Goal: Task Accomplishment & Management: Use online tool/utility

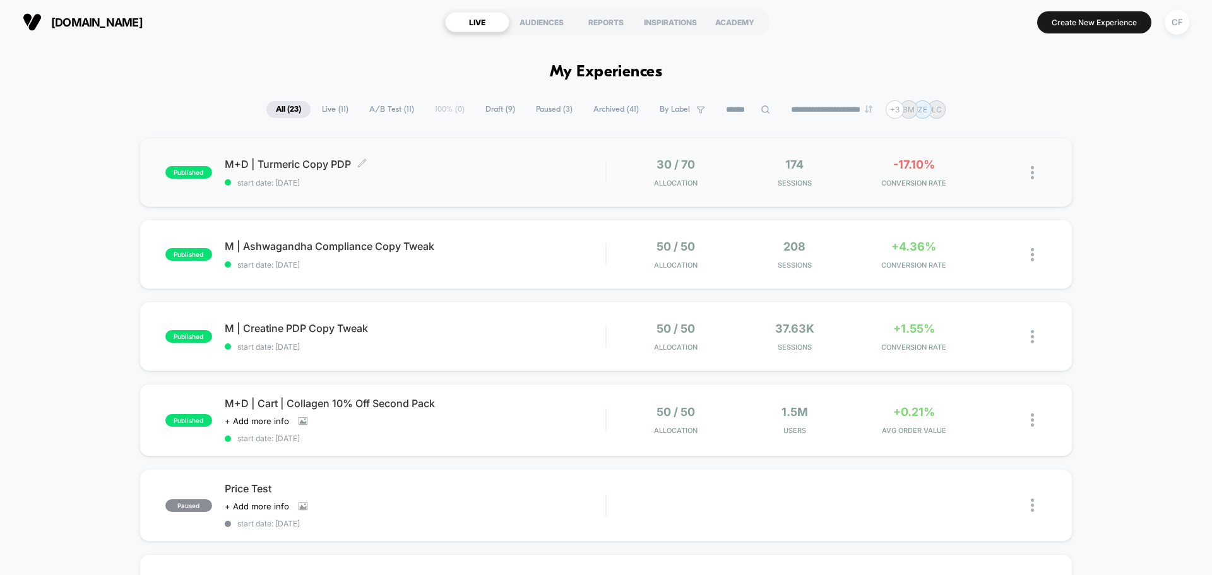
click at [473, 165] on span "M+D | Turmeric Copy PDP Click to edit experience details" at bounding box center [415, 164] width 381 height 13
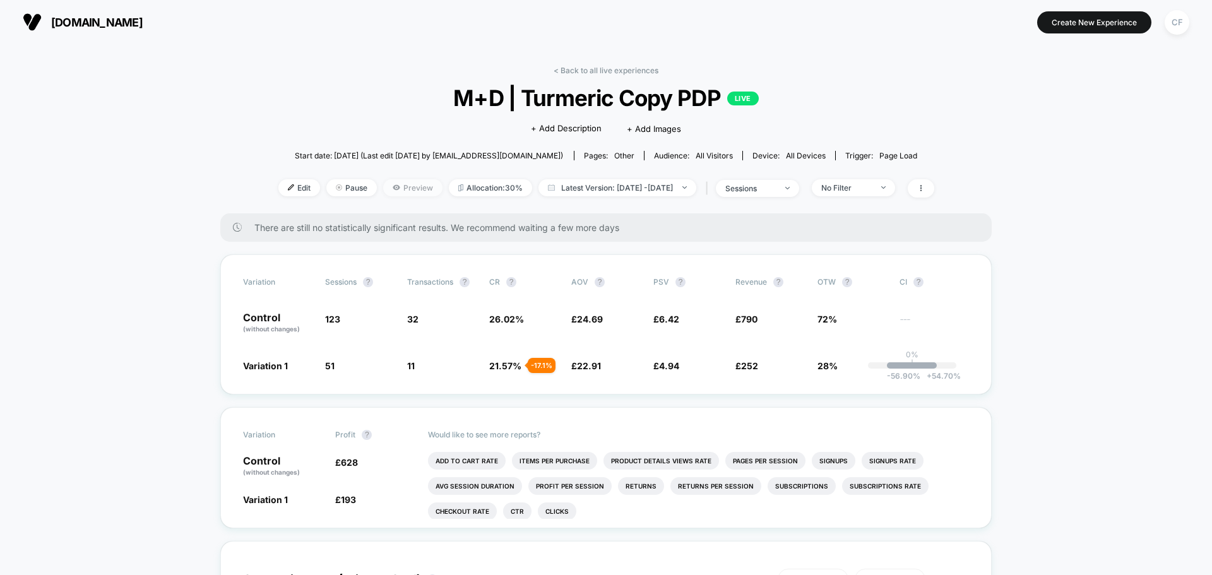
click at [390, 189] on span "Preview" at bounding box center [412, 187] width 59 height 17
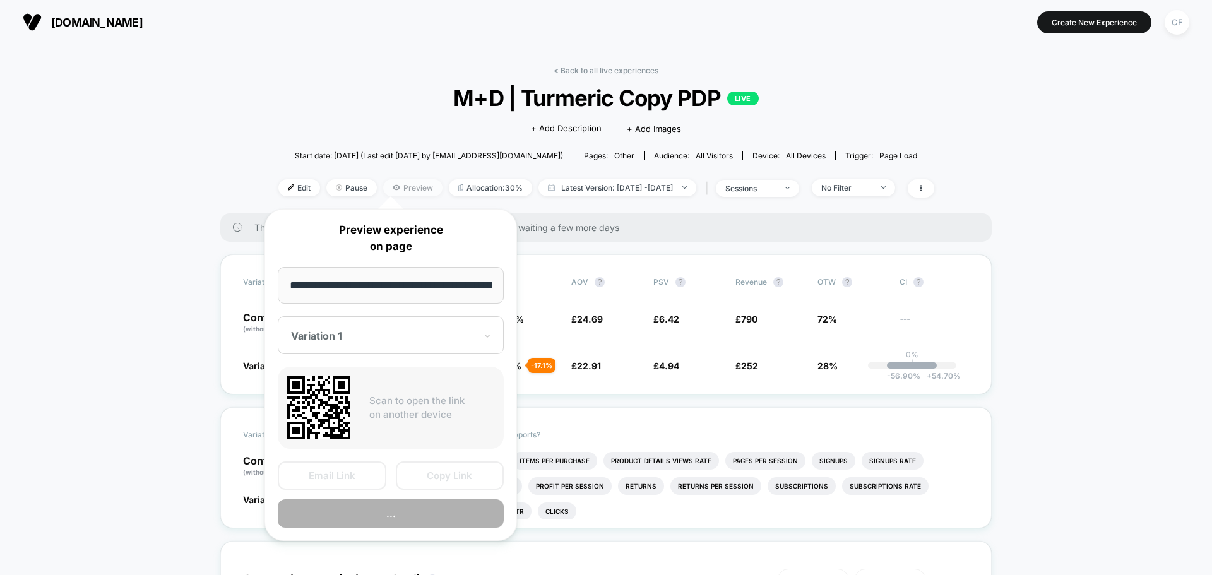
scroll to position [0, 632]
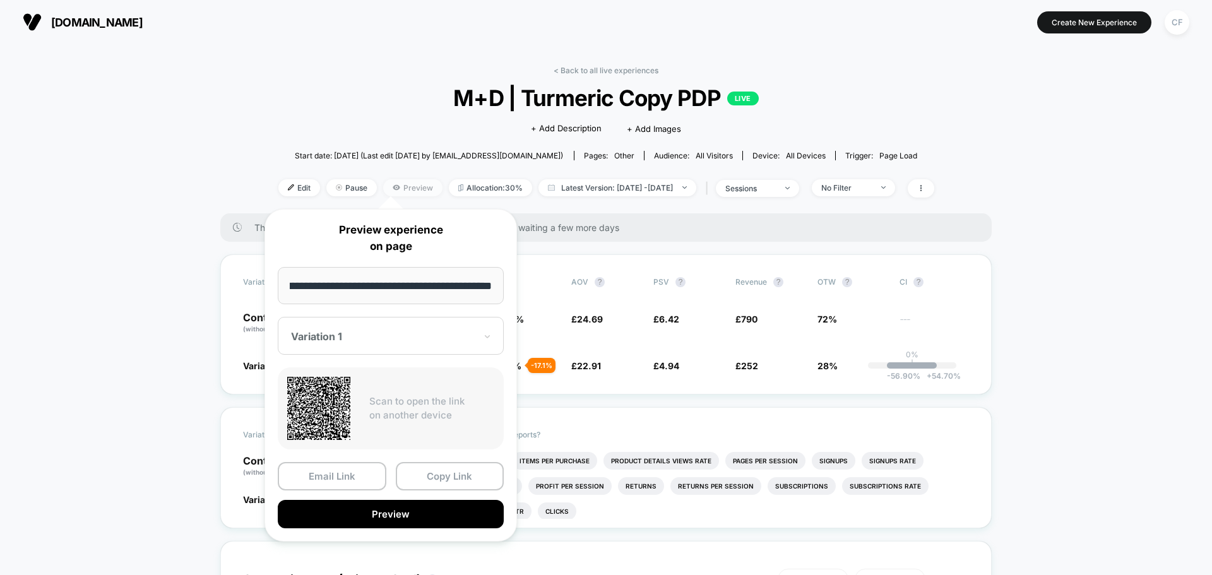
click at [389, 189] on span "Preview" at bounding box center [412, 187] width 59 height 17
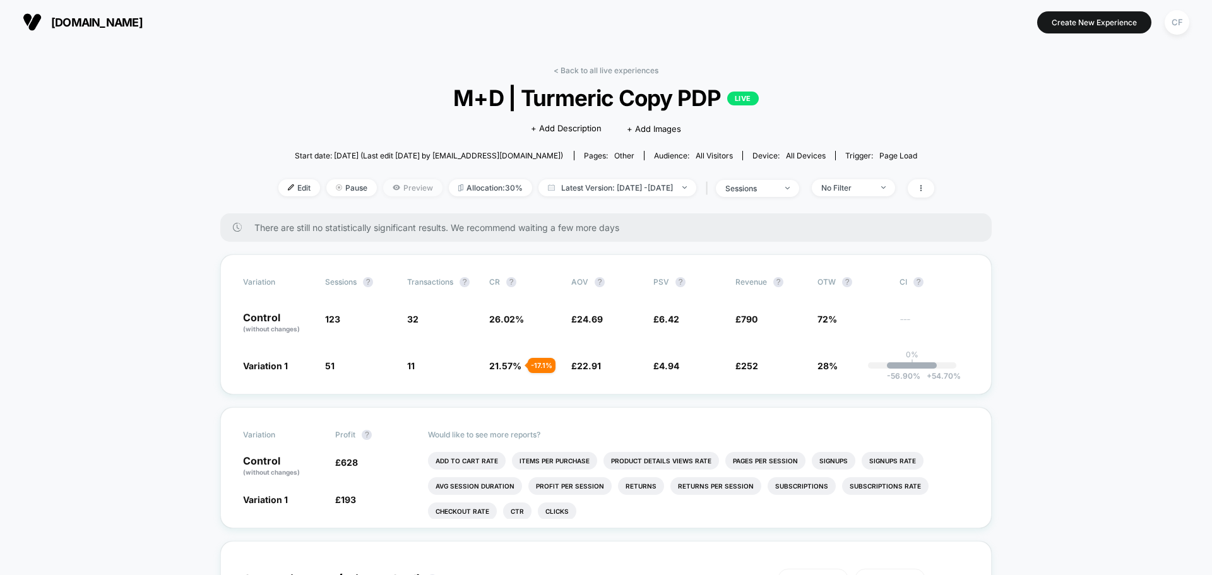
click at [389, 189] on span "Preview" at bounding box center [412, 187] width 59 height 17
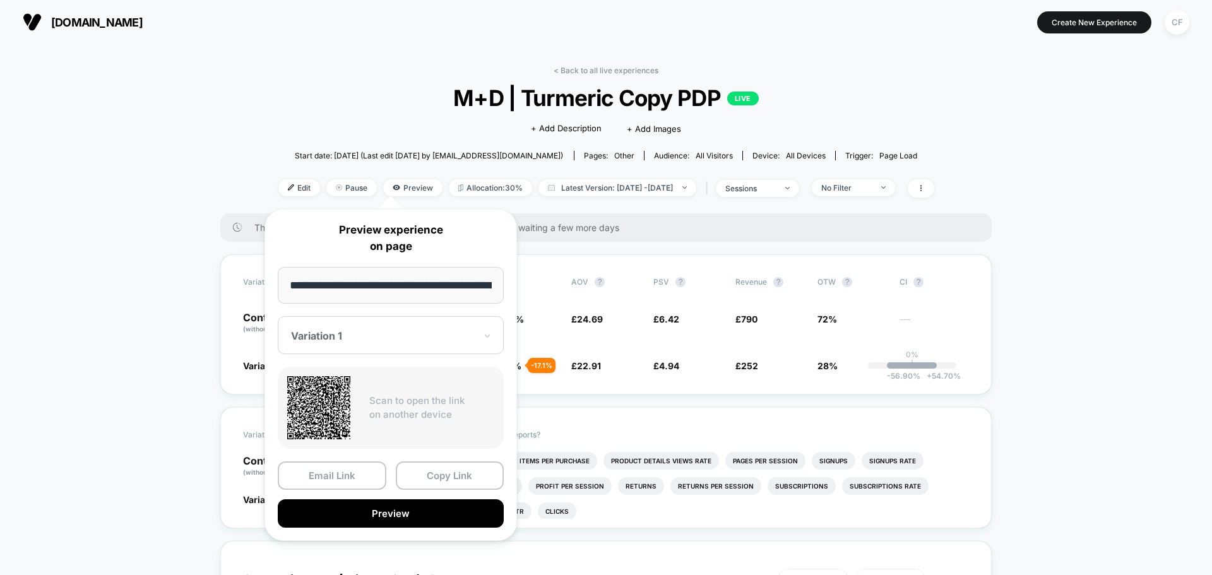
scroll to position [0, 632]
click at [430, 510] on button "Preview" at bounding box center [391, 514] width 226 height 28
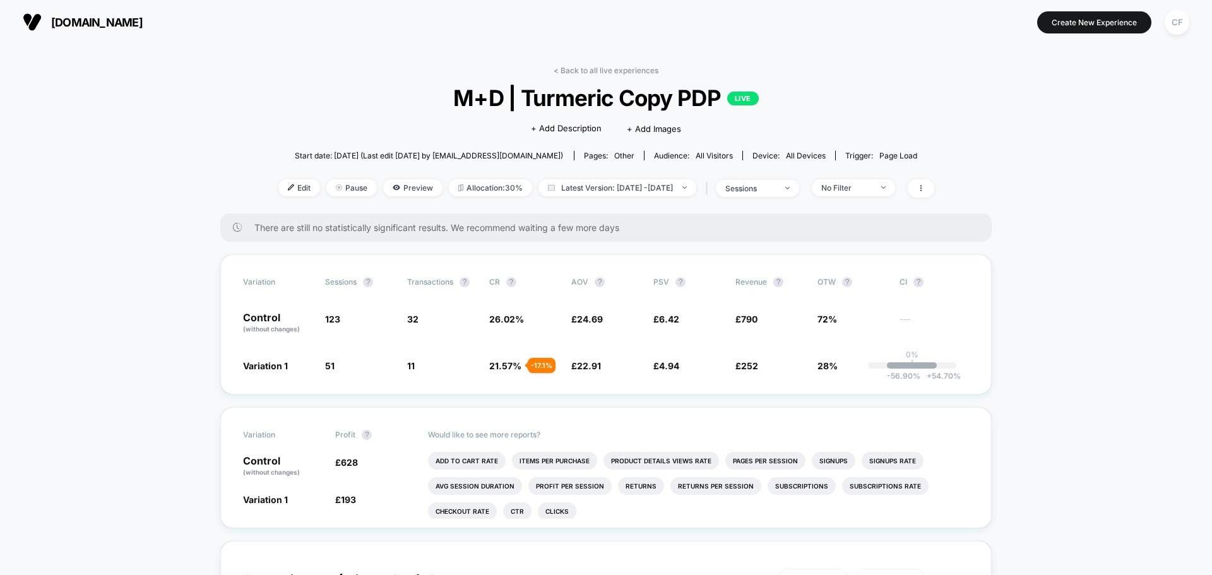
click at [331, 363] on span "51" at bounding box center [329, 365] width 9 height 11
click at [386, 187] on span "Preview" at bounding box center [412, 187] width 59 height 17
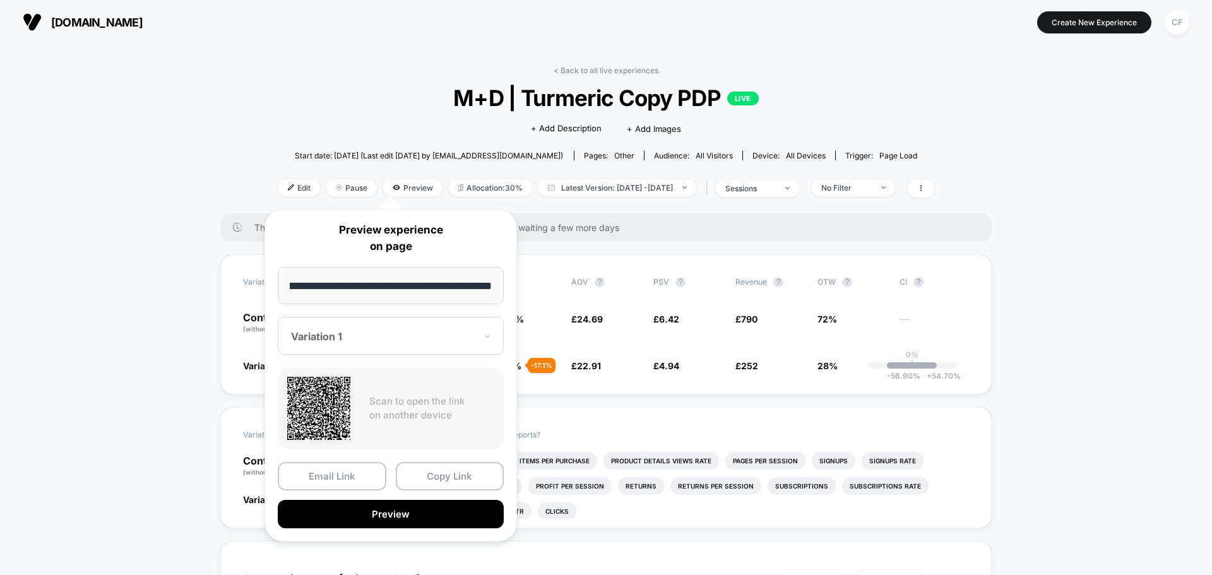
click at [352, 323] on div "Variation 1" at bounding box center [391, 336] width 226 height 38
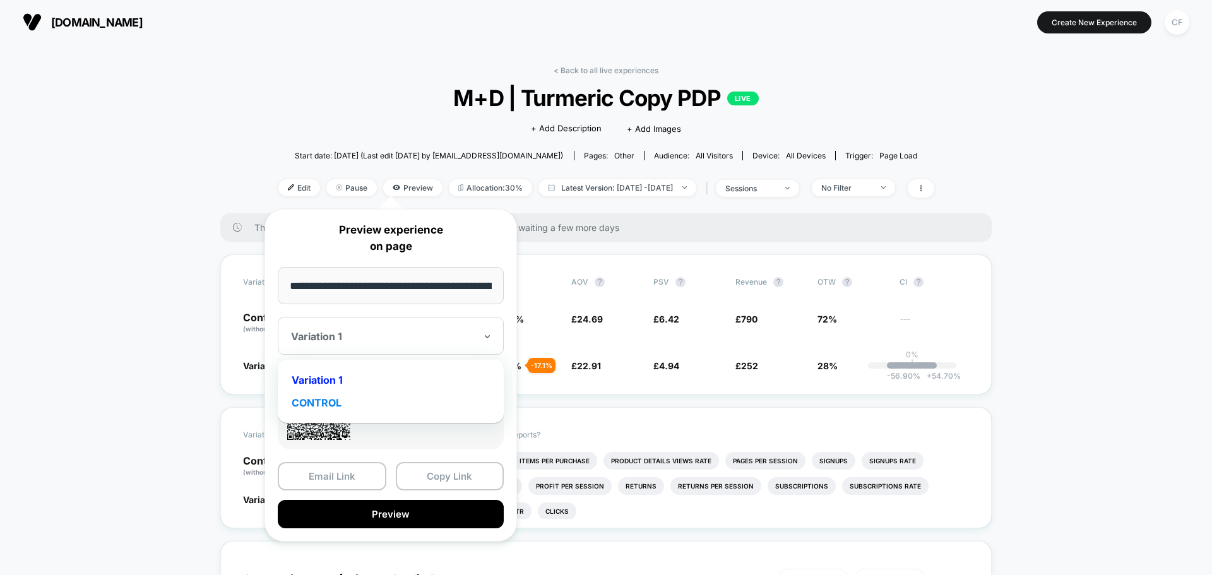
click at [350, 401] on div "CONTROL" at bounding box center [390, 402] width 213 height 23
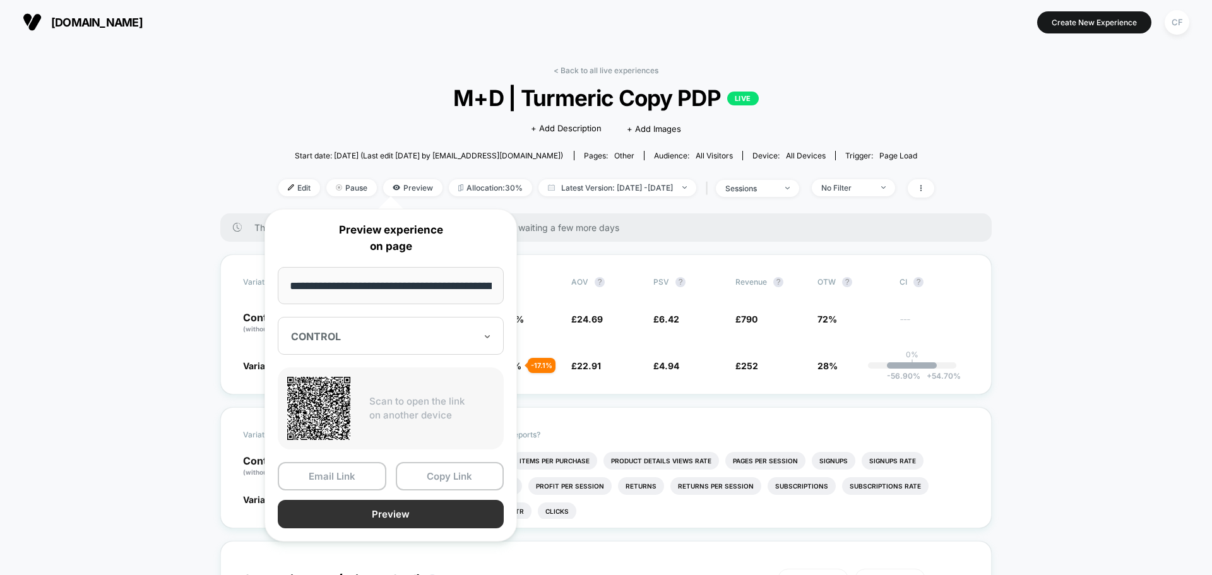
click at [387, 516] on button "Preview" at bounding box center [391, 514] width 226 height 28
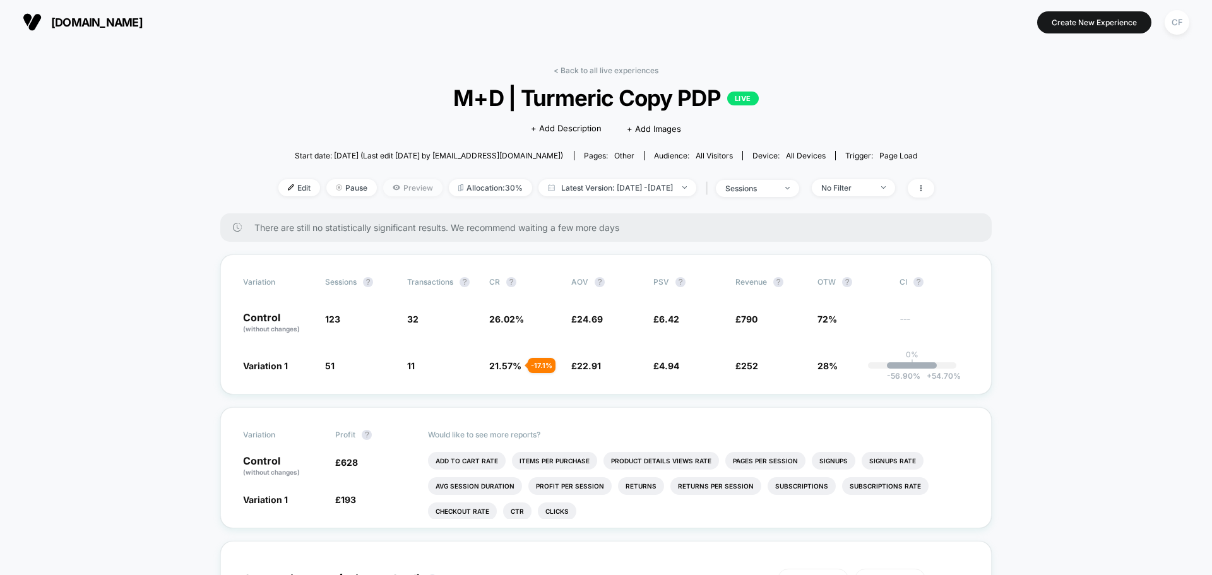
click at [386, 193] on span "Preview" at bounding box center [412, 187] width 59 height 17
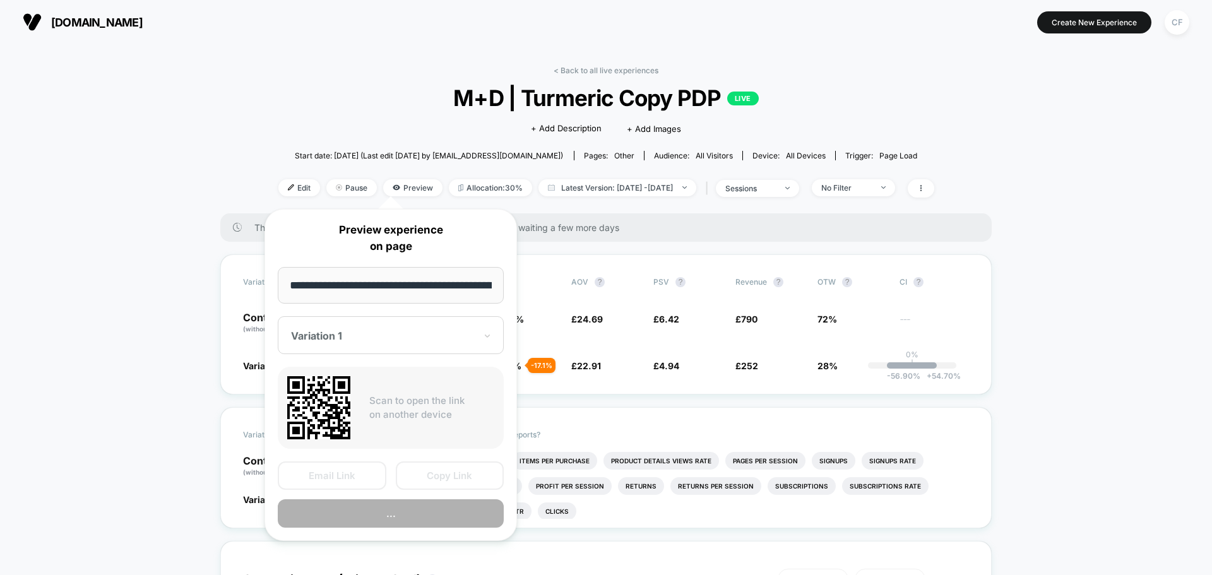
scroll to position [0, 632]
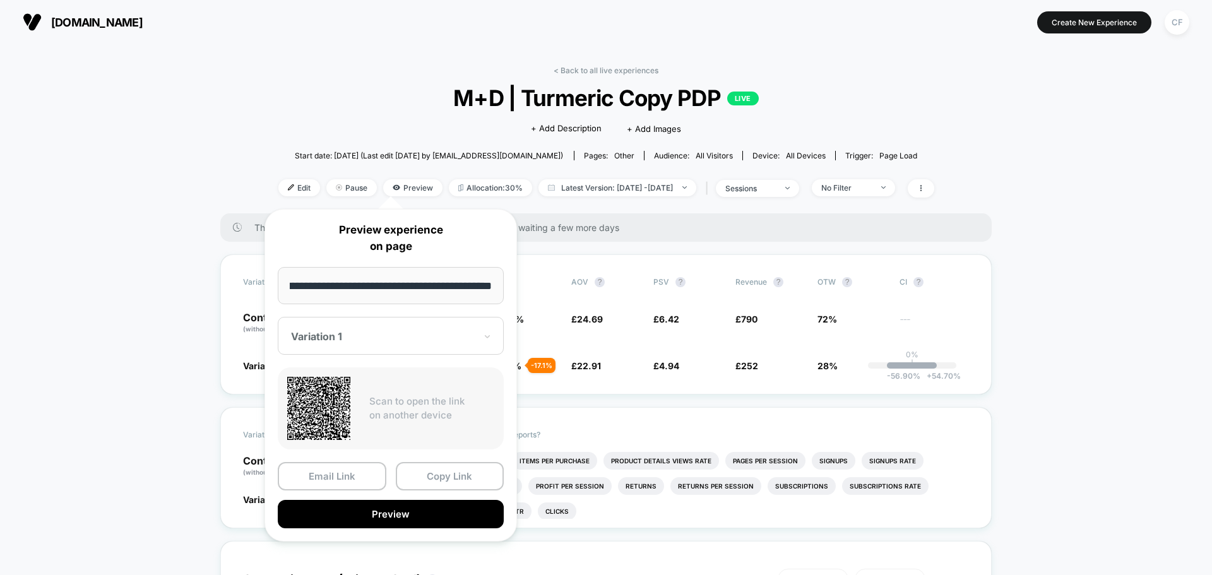
click at [396, 325] on div "Variation 1" at bounding box center [391, 336] width 226 height 38
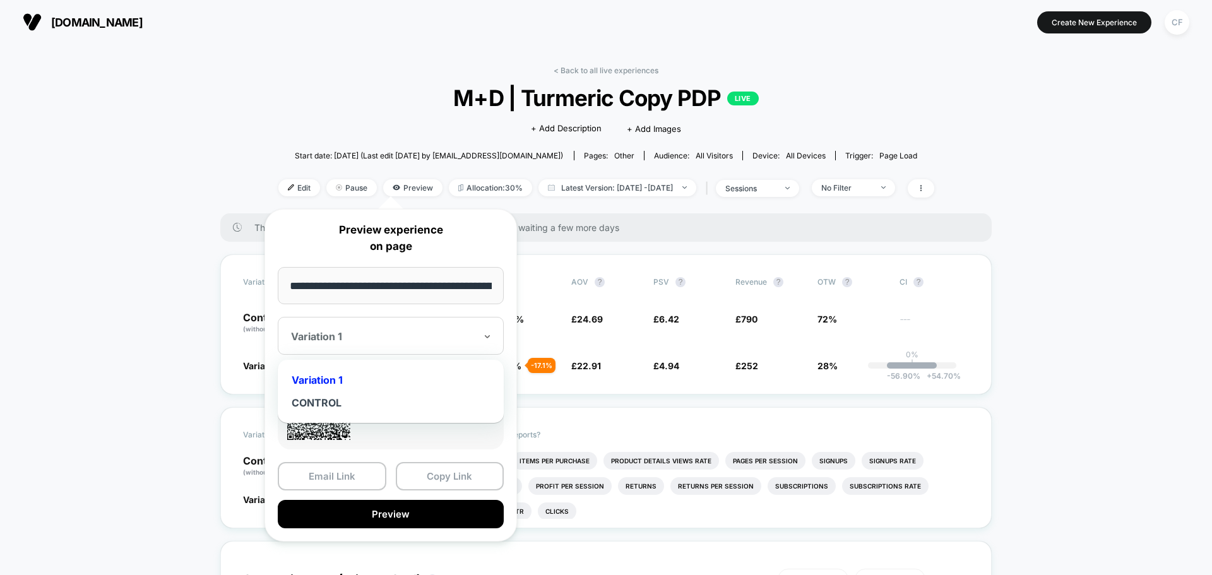
click at [384, 382] on div "Variation 1" at bounding box center [390, 380] width 213 height 23
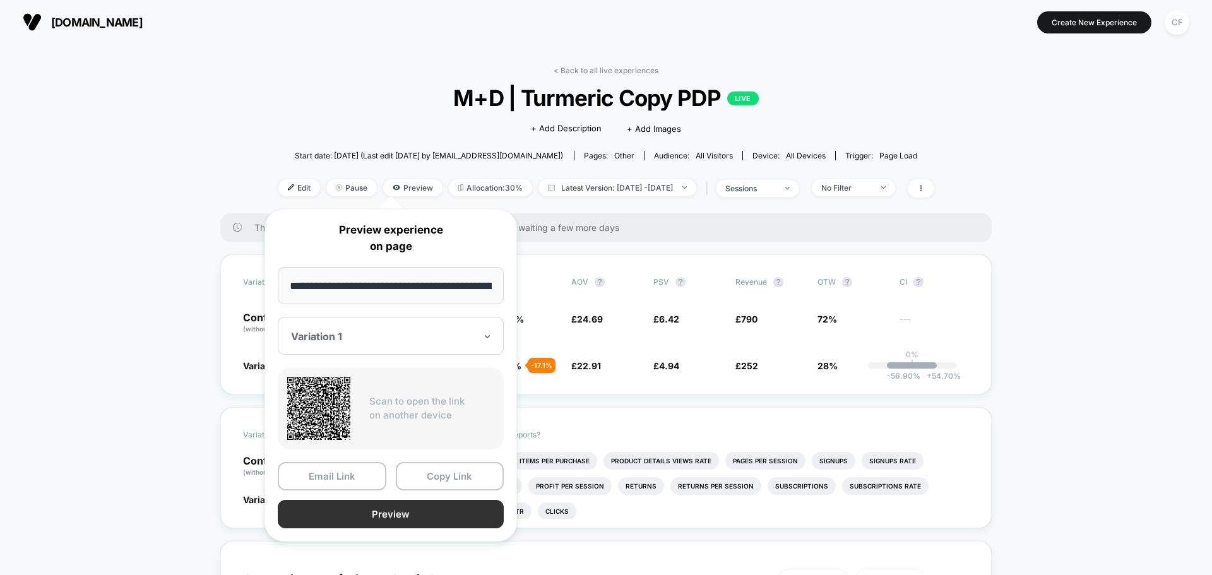
click at [401, 513] on button "Preview" at bounding box center [391, 514] width 226 height 28
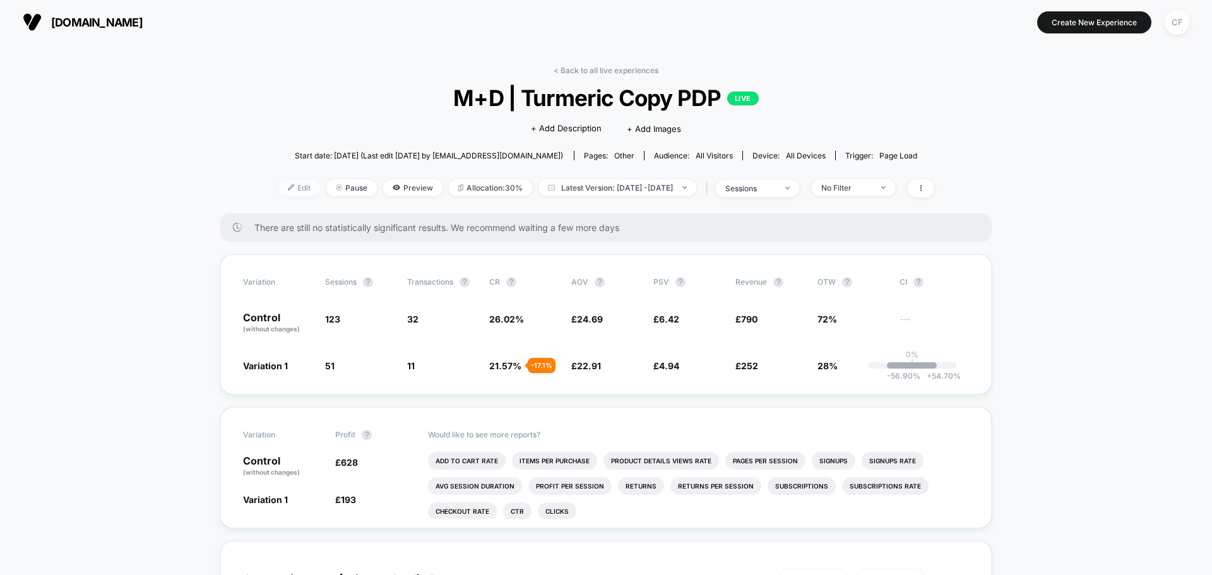
click at [292, 189] on span "Edit" at bounding box center [299, 187] width 42 height 17
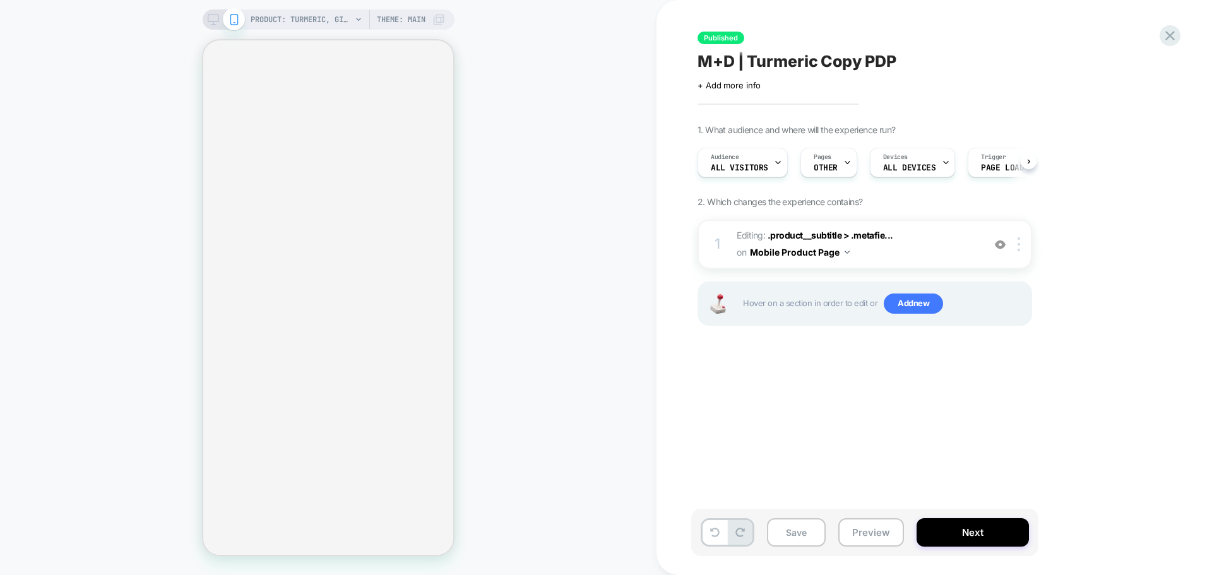
scroll to position [0, 1]
select select "**********"
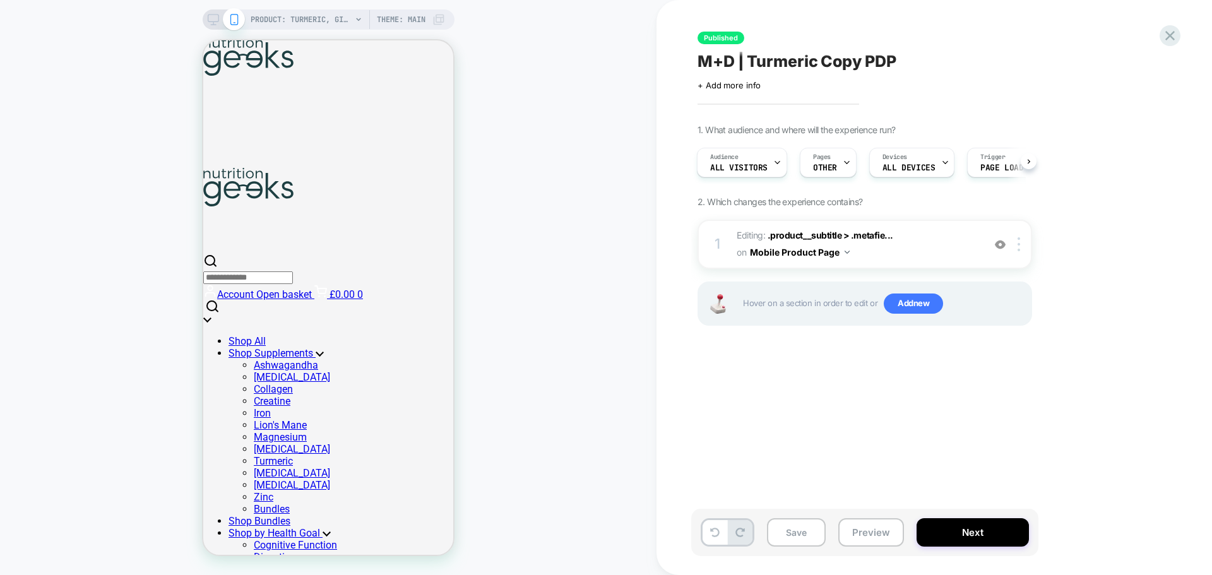
scroll to position [252, 0]
click at [830, 248] on button "Mobile Product Page" at bounding box center [800, 252] width 100 height 18
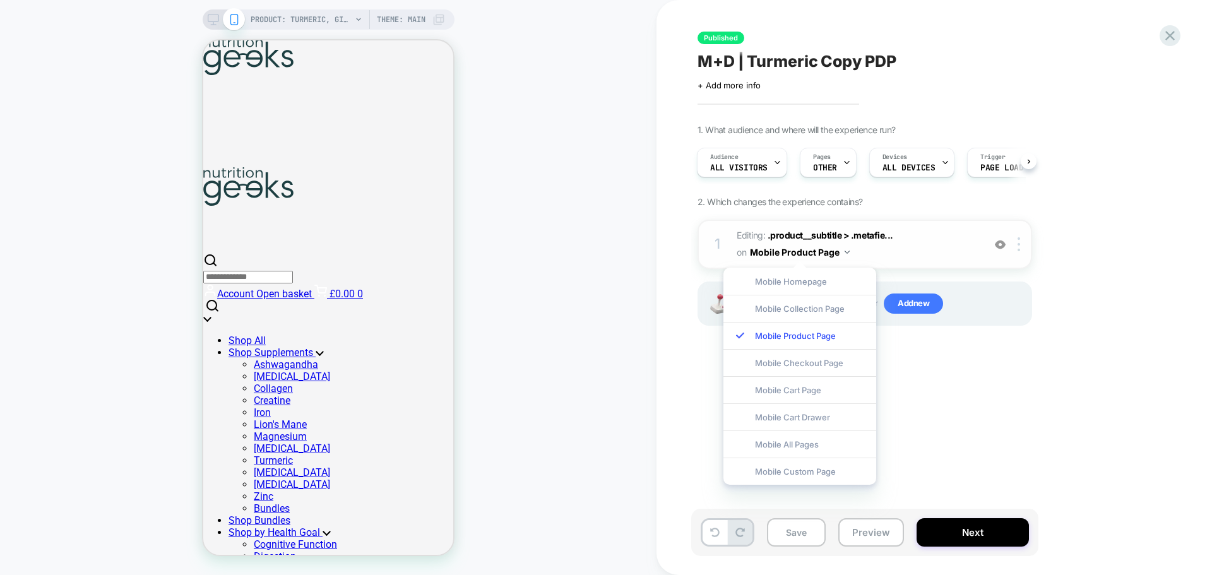
click at [830, 248] on button "Mobile Product Page" at bounding box center [800, 252] width 100 height 18
click at [211, 14] on icon at bounding box center [213, 19] width 11 height 11
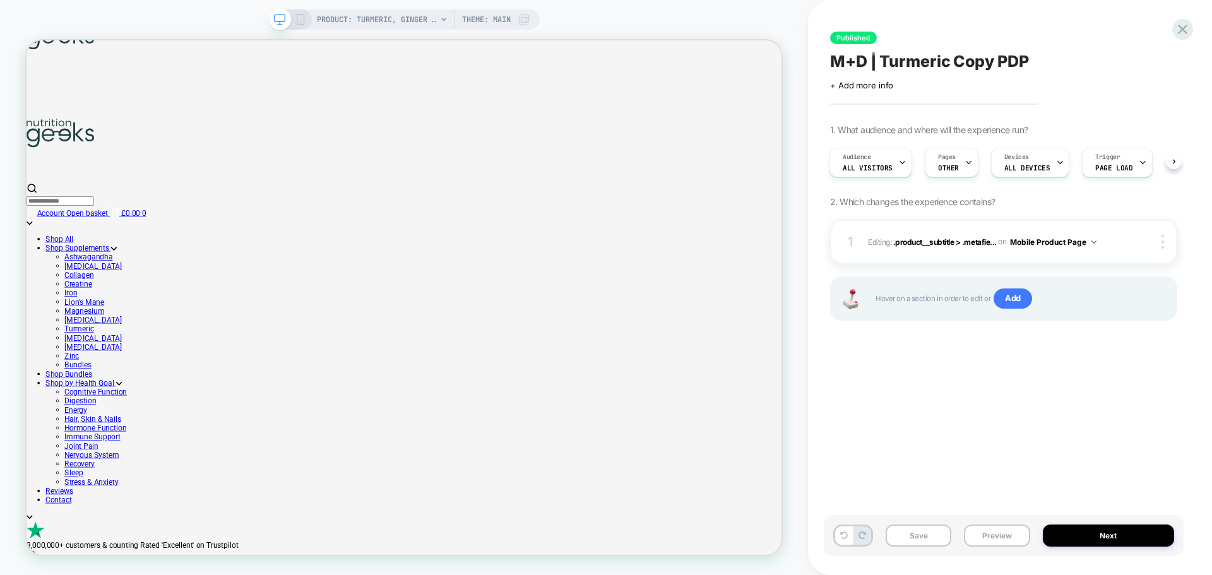
scroll to position [177, 0]
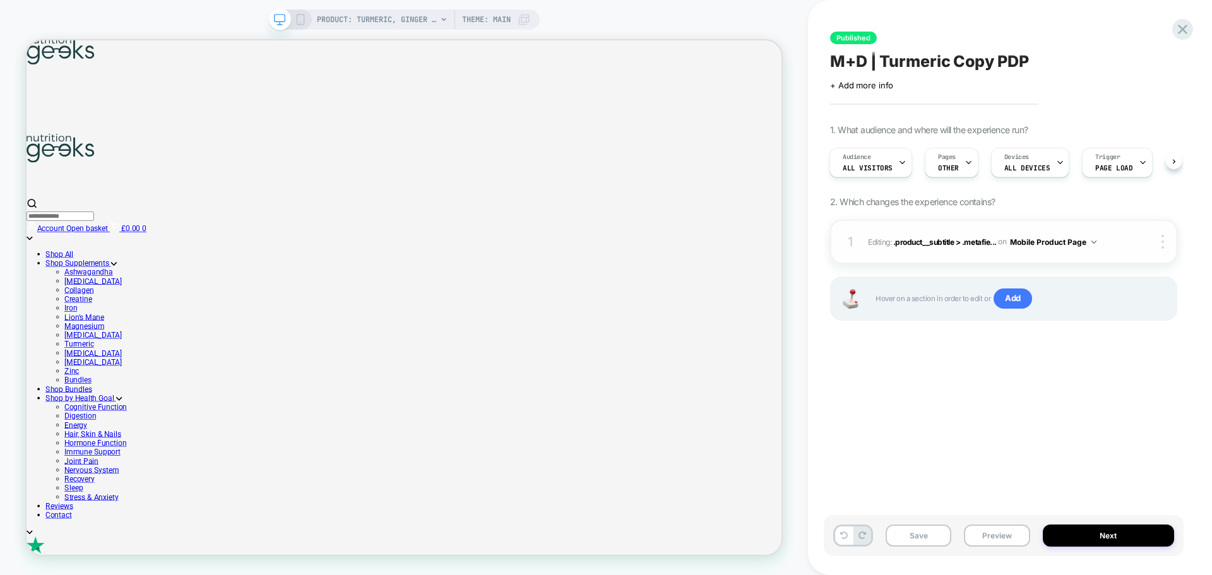
click at [1060, 241] on button "Mobile Product Page" at bounding box center [1053, 242] width 86 height 16
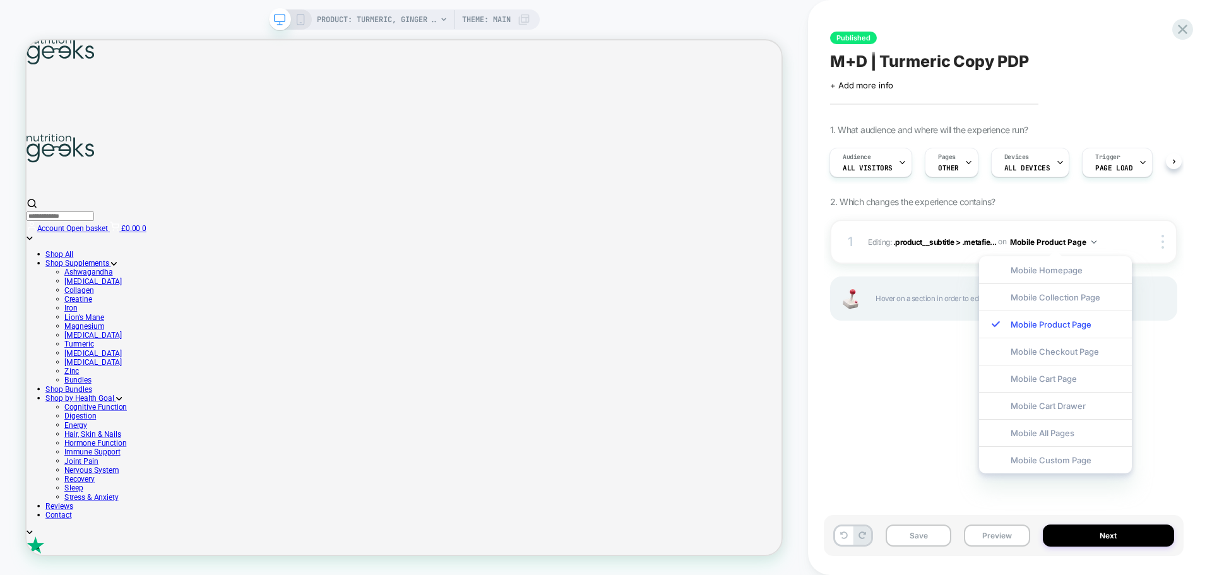
click at [920, 353] on div "Published M+D | Turmeric Copy PDP Click to edit experience details + Add more i…" at bounding box center [1004, 288] width 360 height 550
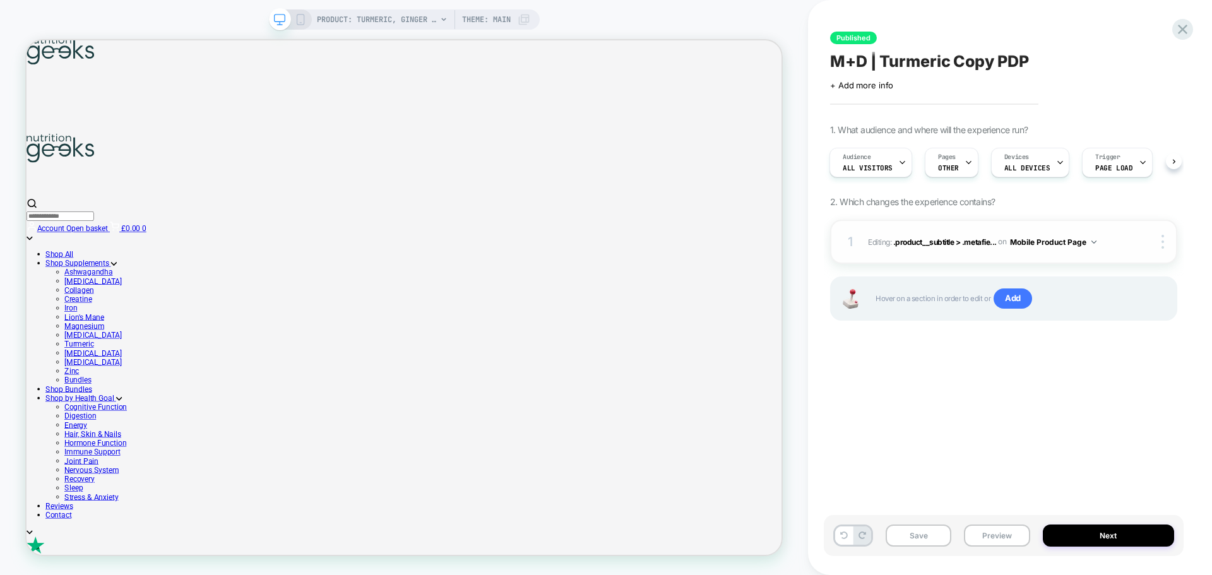
click at [943, 248] on span "Editing : .product__subtitle > .metafie... .product__subtitle > .metafield-rich…" at bounding box center [992, 242] width 249 height 16
click at [1090, 237] on button "Mobile Product Page" at bounding box center [1053, 242] width 86 height 16
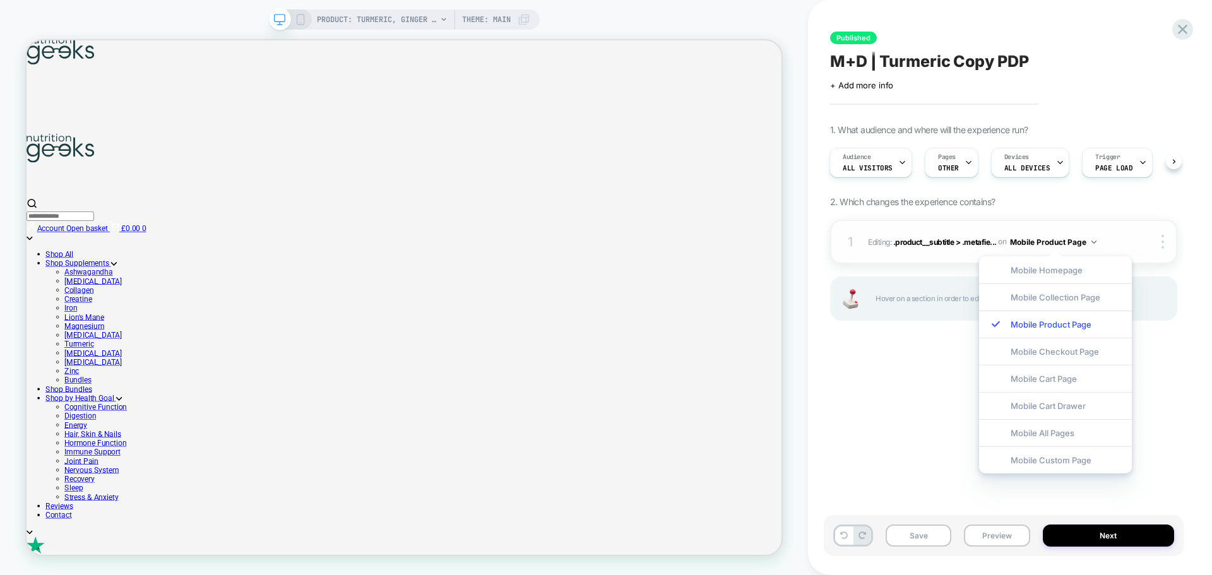
click at [1126, 240] on div "1 Editing : .product__subtitle > .metafie... .product__subtitle > .metafield-ri…" at bounding box center [1003, 242] width 347 height 44
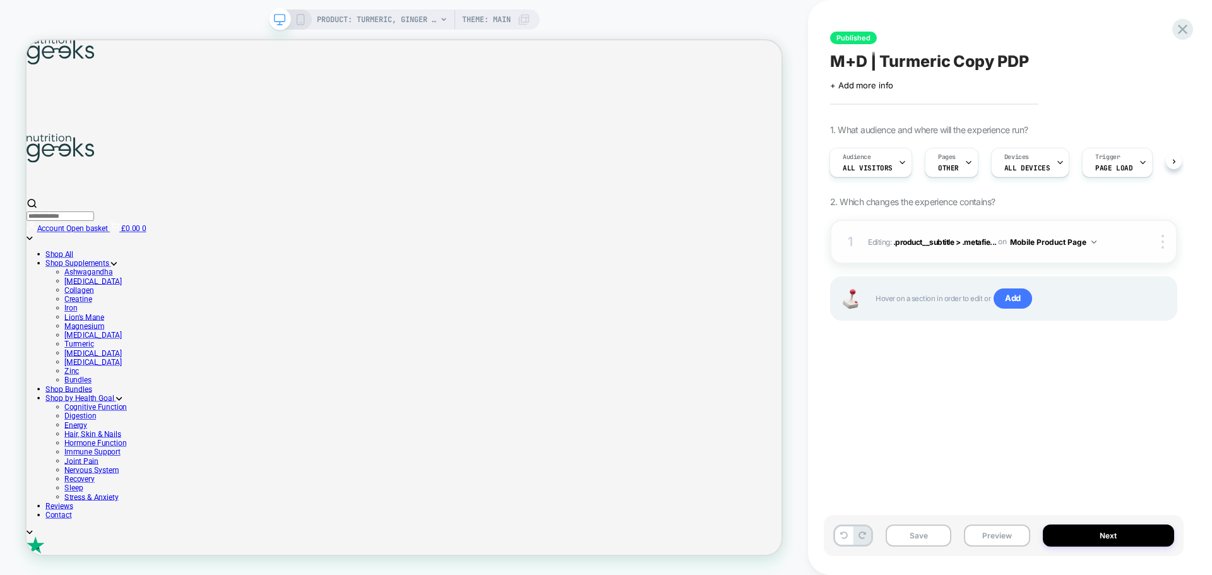
drag, startPoint x: 1126, startPoint y: 240, endPoint x: 1133, endPoint y: 239, distance: 7.7
click at [1128, 240] on div "1 Editing : .product__subtitle > .metafie... .product__subtitle > .metafield-ri…" at bounding box center [1003, 242] width 347 height 44
click at [1150, 235] on div at bounding box center [1151, 242] width 47 height 14
click at [1168, 247] on div at bounding box center [1164, 242] width 24 height 14
click at [841, 217] on div "1. What audience and where will the experience run? Audience All Visitors Pages…" at bounding box center [1003, 238] width 347 height 228
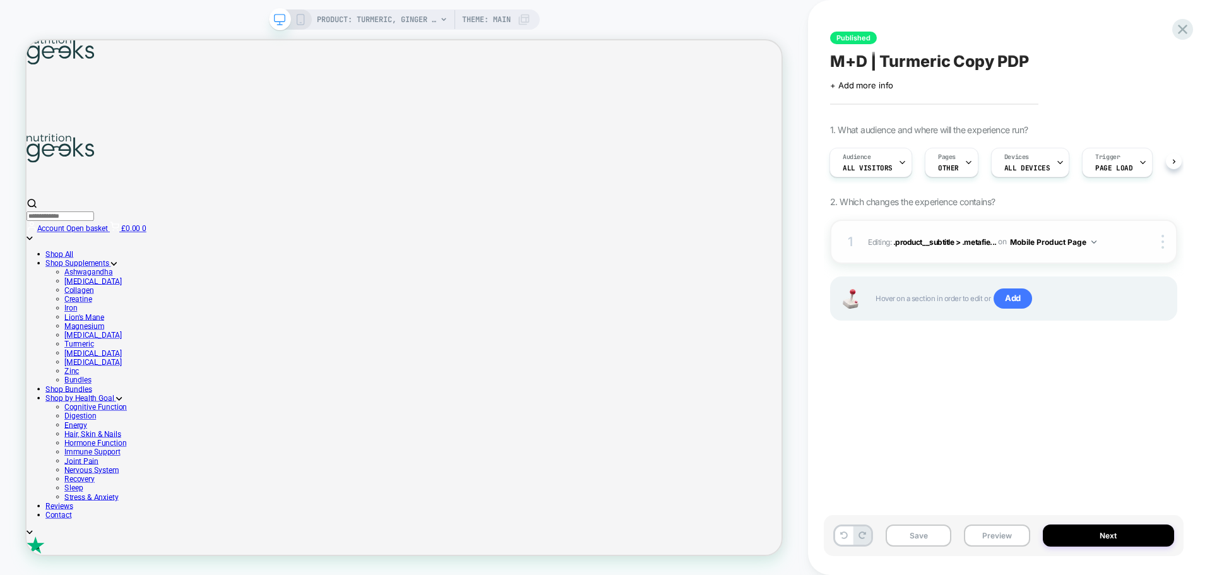
click at [851, 240] on div "1" at bounding box center [850, 241] width 13 height 23
click at [866, 242] on div "1 Editing : .product__subtitle > .metafie... .product__subtitle > .metafield-ri…" at bounding box center [1003, 242] width 347 height 44
click at [304, 12] on div "PRODUCT: Turmeric, Ginger and Black Pepper [tablets 2000mg with 120 high streng…" at bounding box center [404, 19] width 271 height 20
click at [300, 17] on icon at bounding box center [300, 19] width 11 height 11
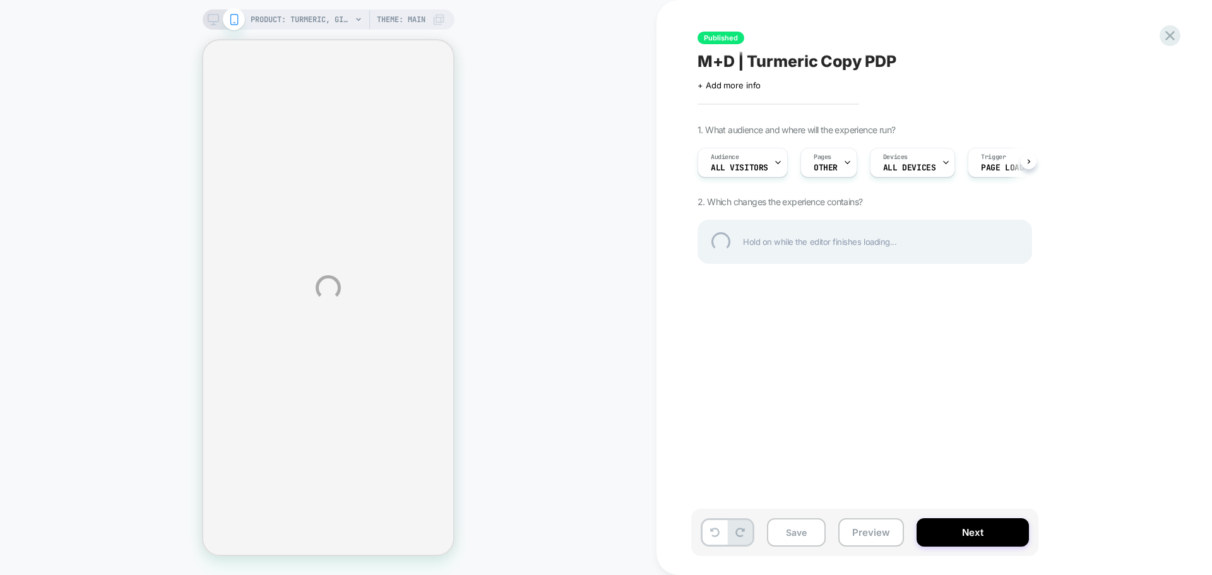
select select "**********"
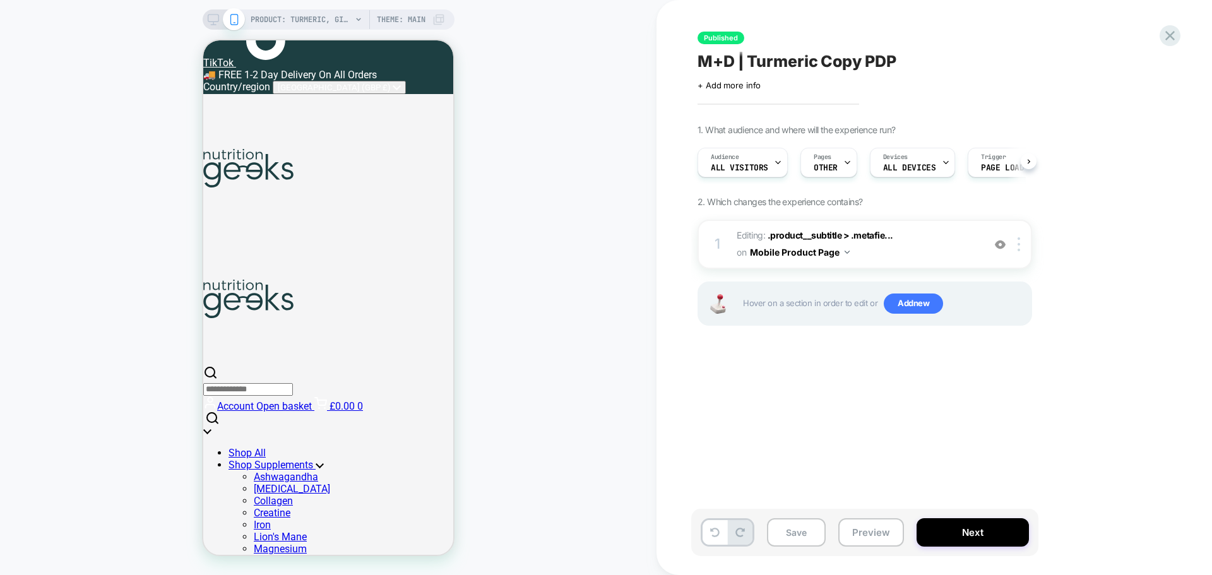
scroll to position [0, 1]
click at [939, 261] on span "Editing : .product__subtitle > .metafie... .product__subtitle > .metafield-rich…" at bounding box center [856, 244] width 240 height 34
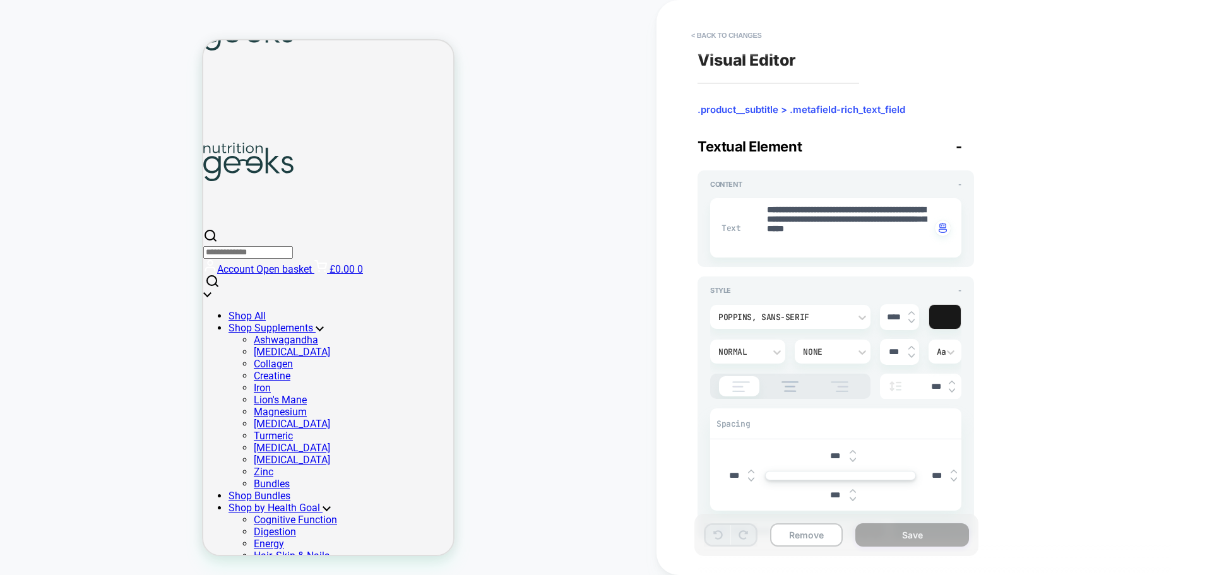
scroll to position [299, 0]
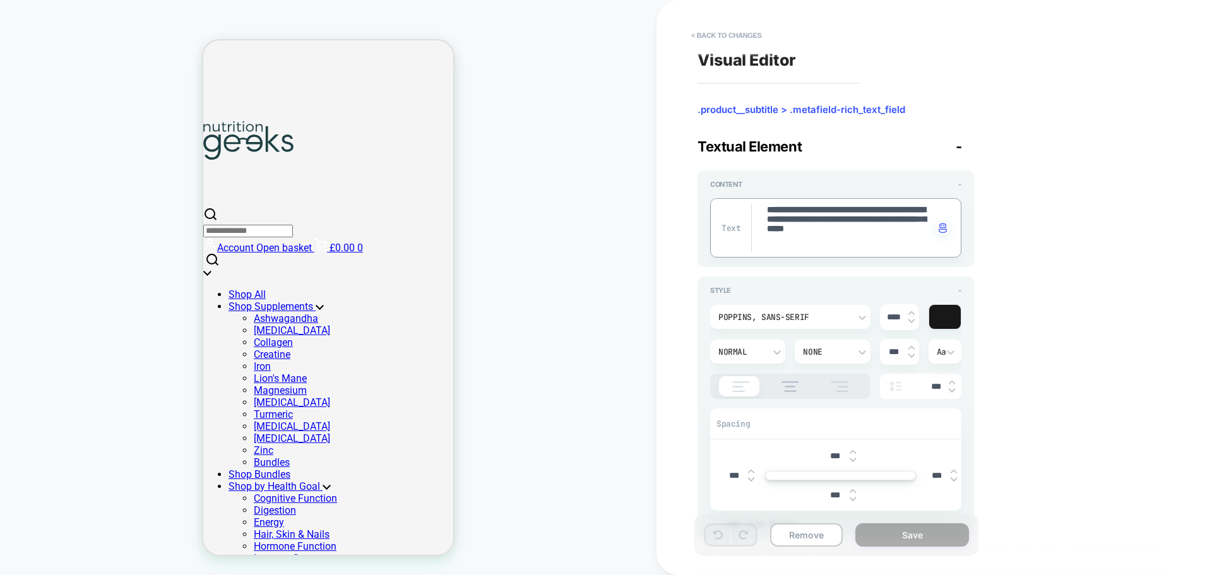
click at [839, 241] on textarea "**********" at bounding box center [848, 228] width 165 height 48
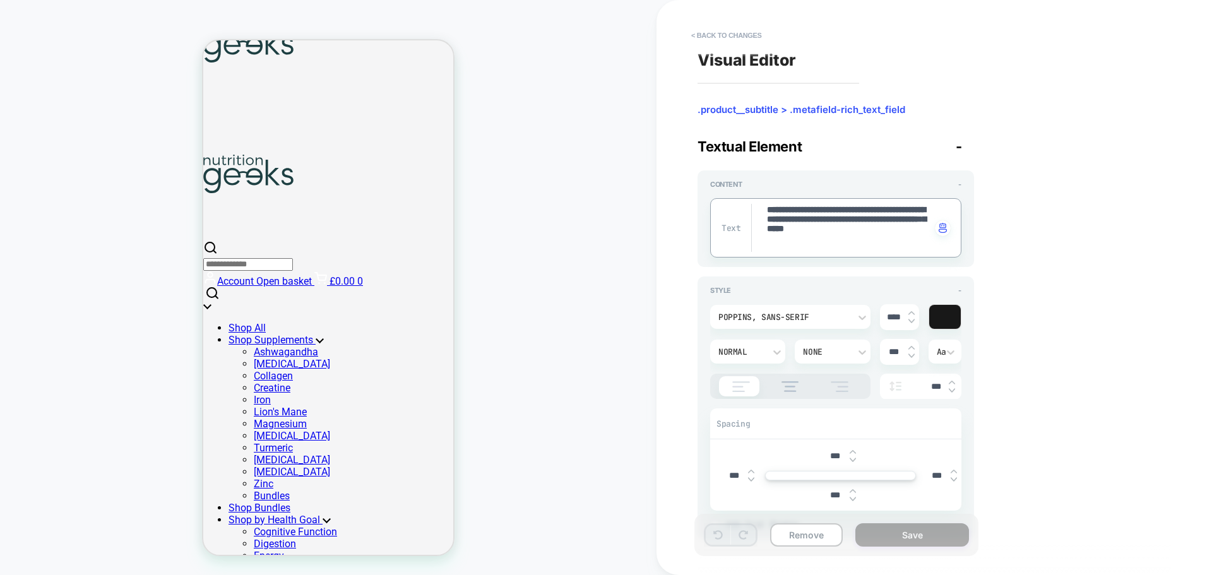
scroll to position [235, 0]
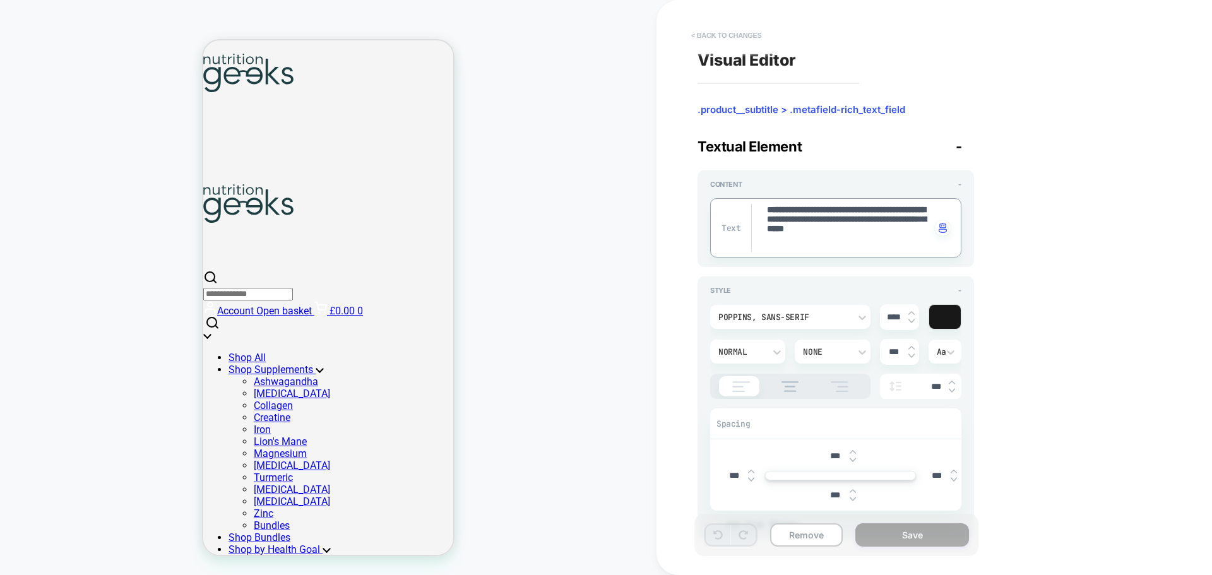
type textarea "*"
click at [721, 38] on button "< Back to changes" at bounding box center [726, 35] width 83 height 20
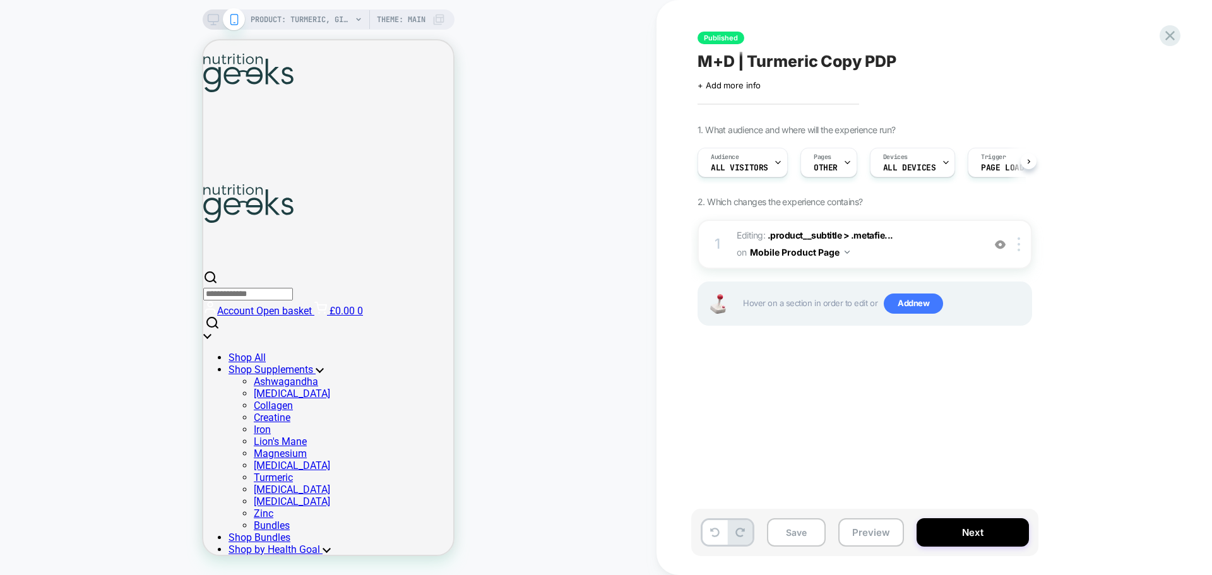
scroll to position [0, 1]
click at [216, 16] on icon at bounding box center [213, 19] width 11 height 11
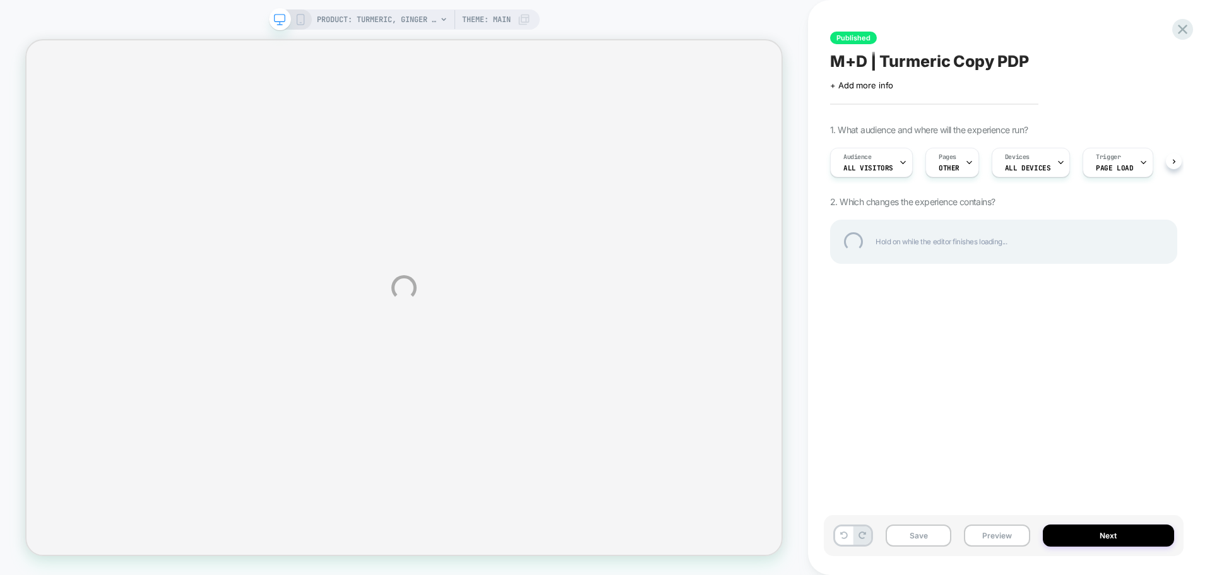
select select "**********"
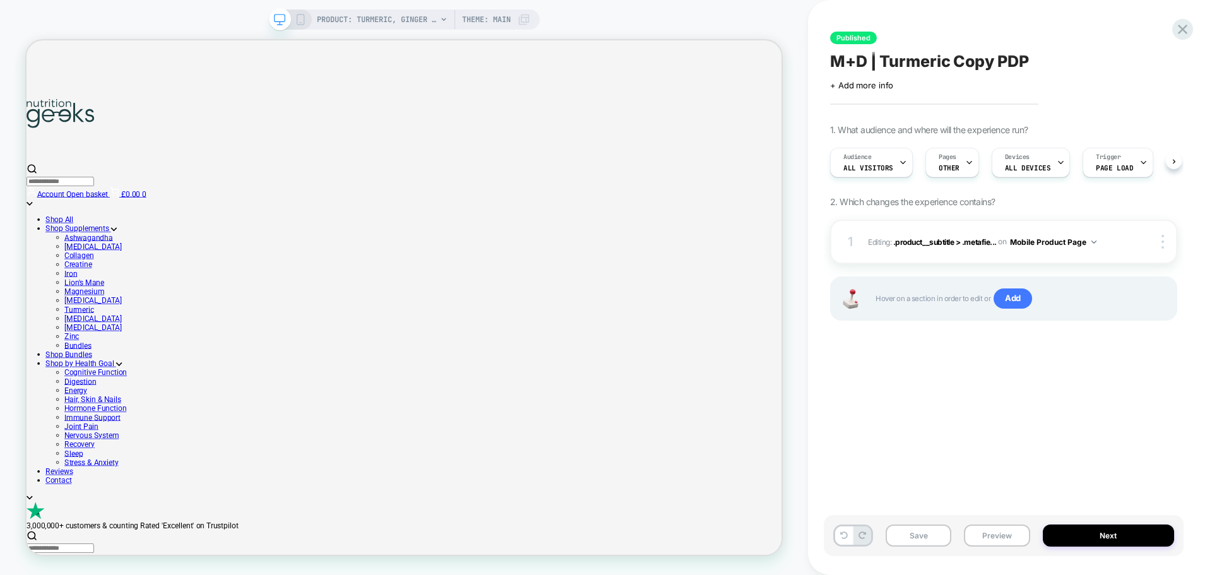
scroll to position [0, 1]
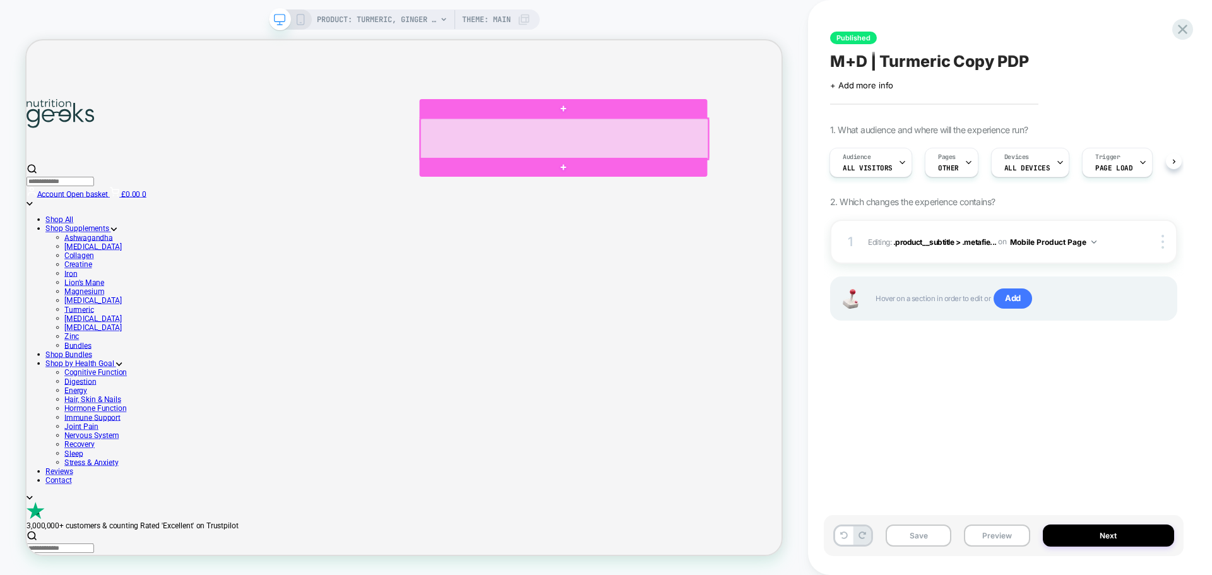
click at [664, 175] on div at bounding box center [744, 172] width 384 height 54
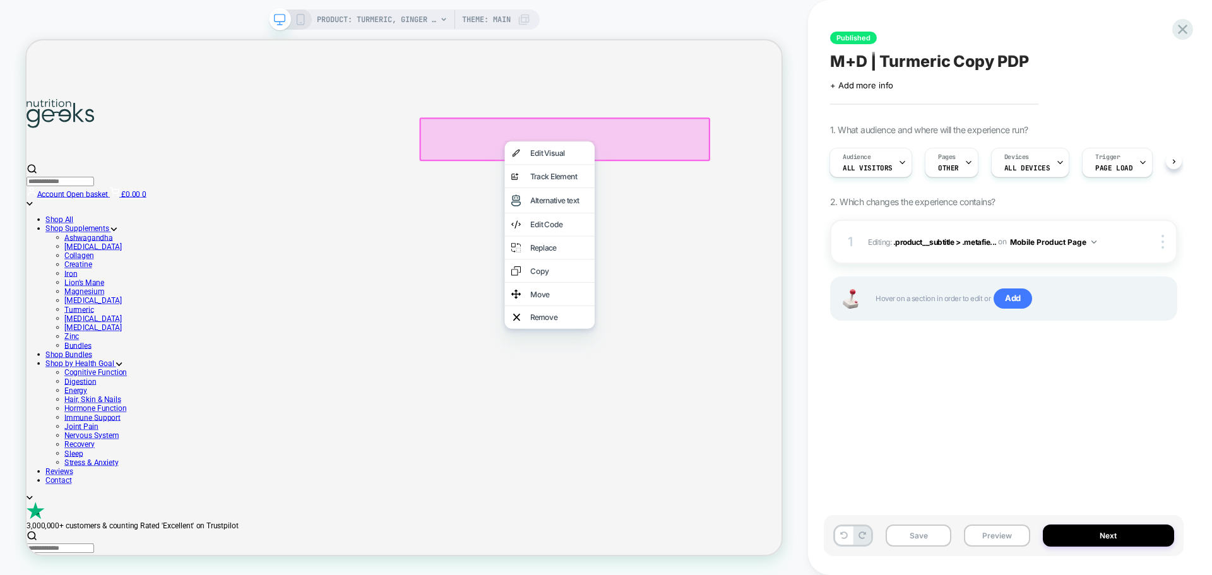
click at [664, 175] on div at bounding box center [724, 175] width 120 height 1
click at [727, 197] on div "Edit Visual" at bounding box center [736, 190] width 77 height 13
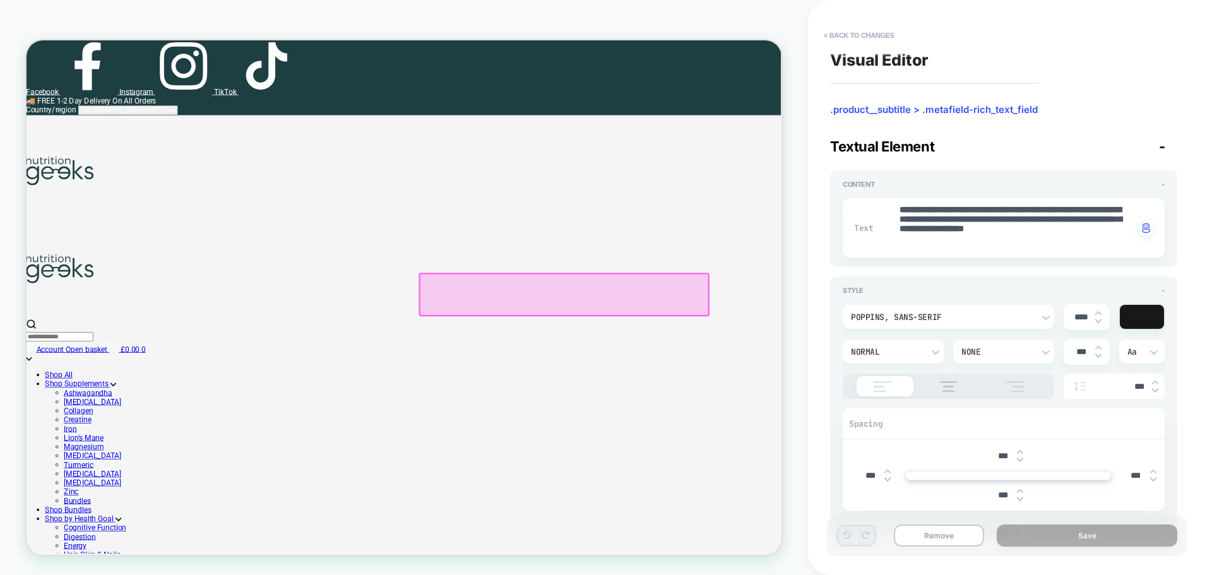
scroll to position [11, 0]
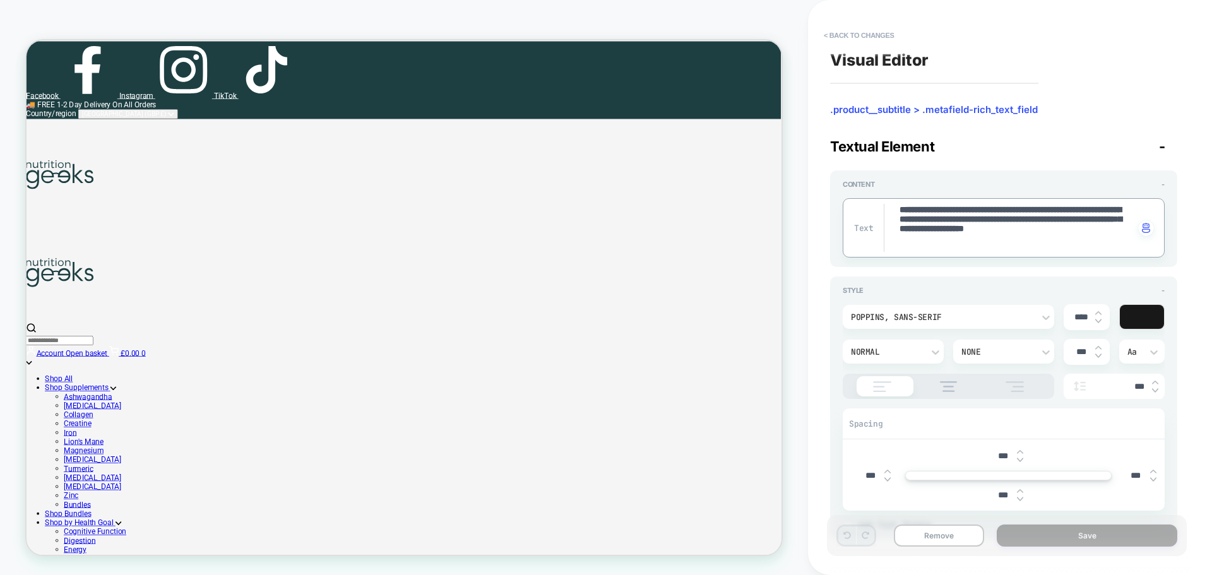
click at [971, 232] on textarea "**********" at bounding box center [1016, 228] width 236 height 48
paste textarea
type textarea "*"
type textarea "**********"
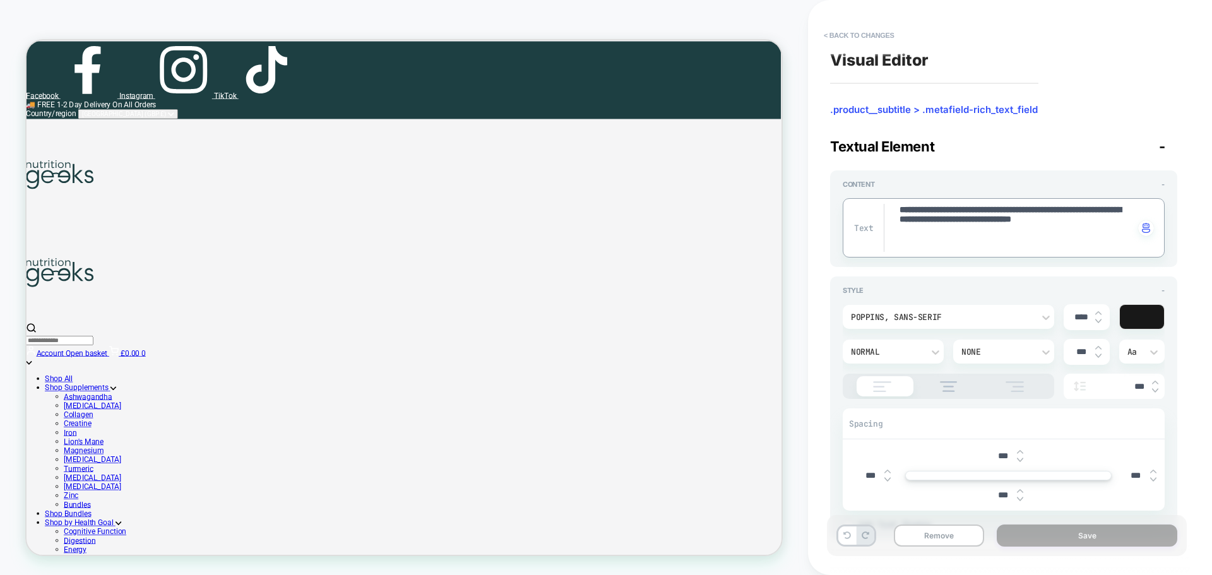
type textarea "*"
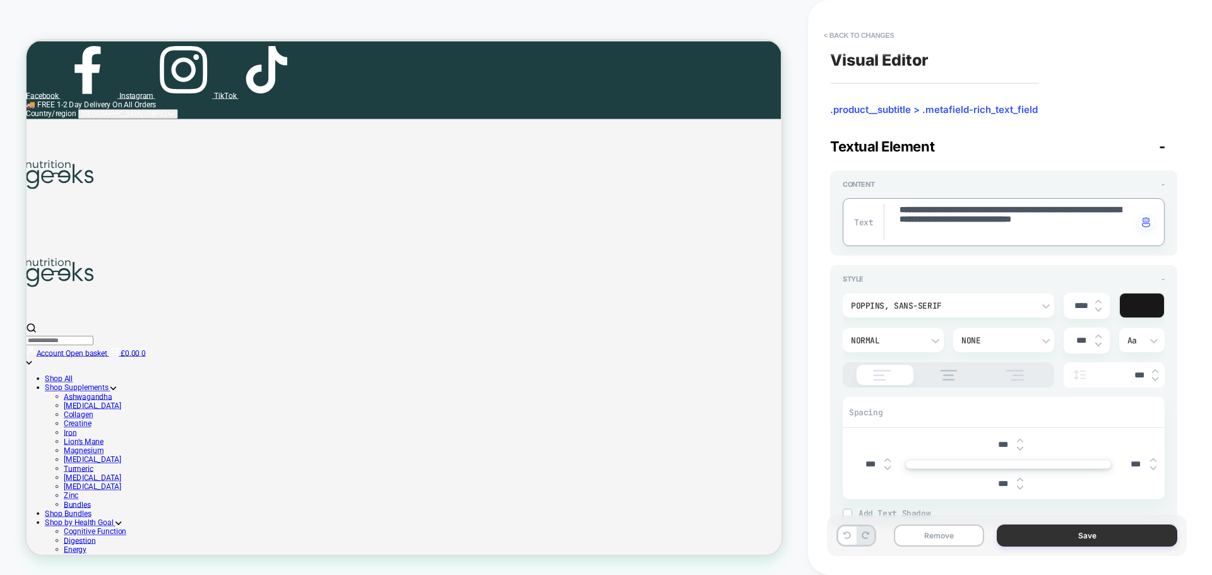
type textarea "**********"
click at [1085, 535] on button "Save" at bounding box center [1087, 535] width 180 height 22
type textarea "*"
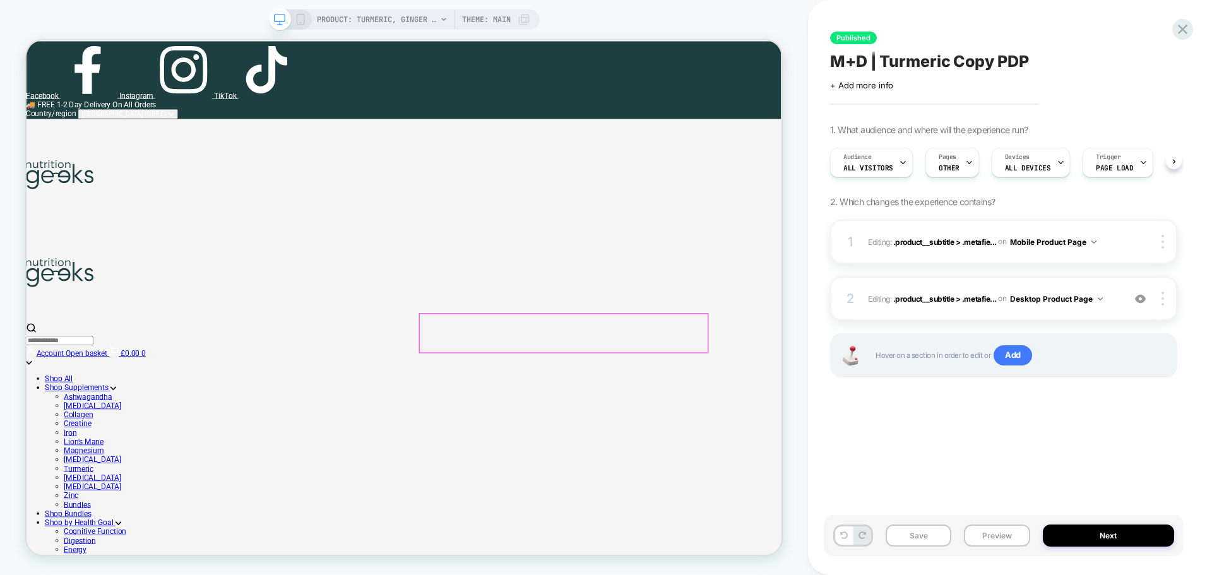
scroll to position [0, 1]
click at [1123, 539] on button "Next" at bounding box center [1109, 535] width 132 height 22
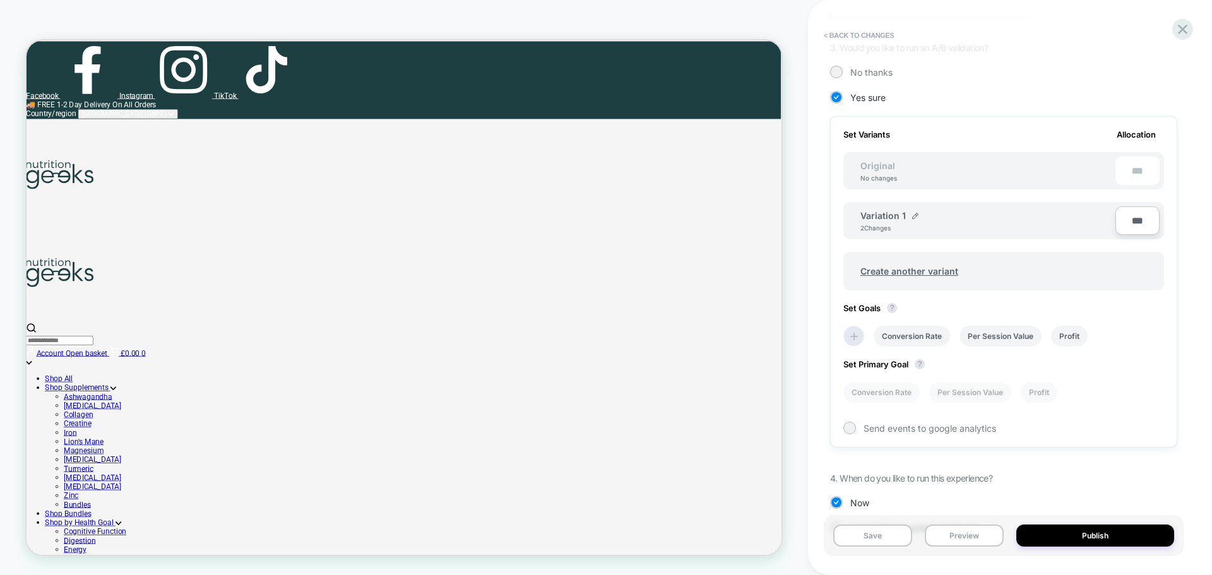
scroll to position [341, 0]
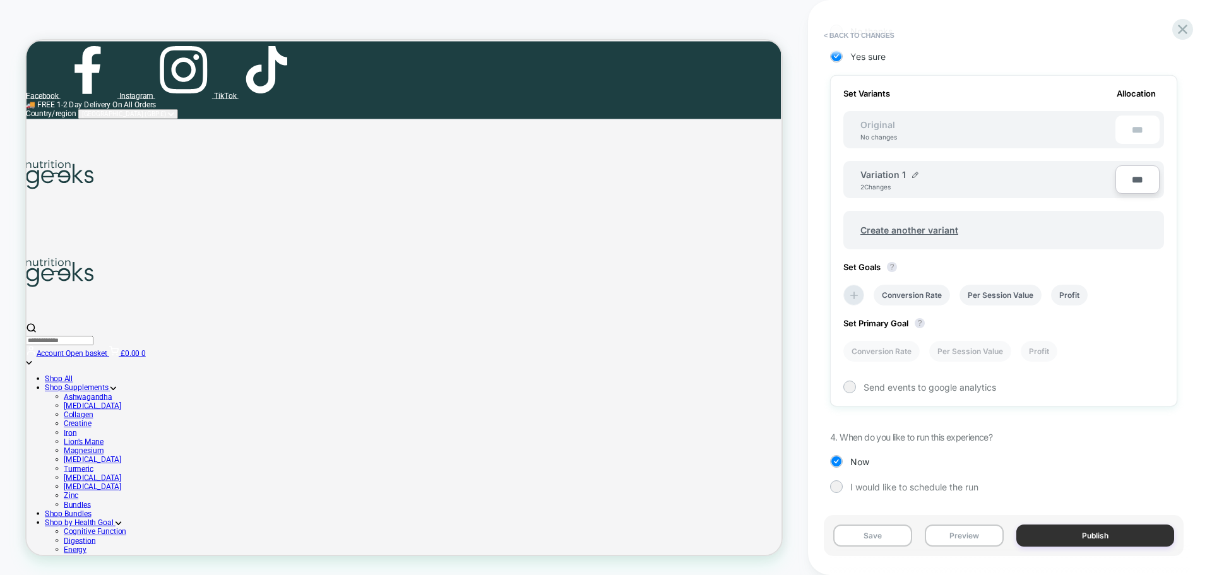
click at [1065, 531] on button "Publish" at bounding box center [1095, 535] width 158 height 22
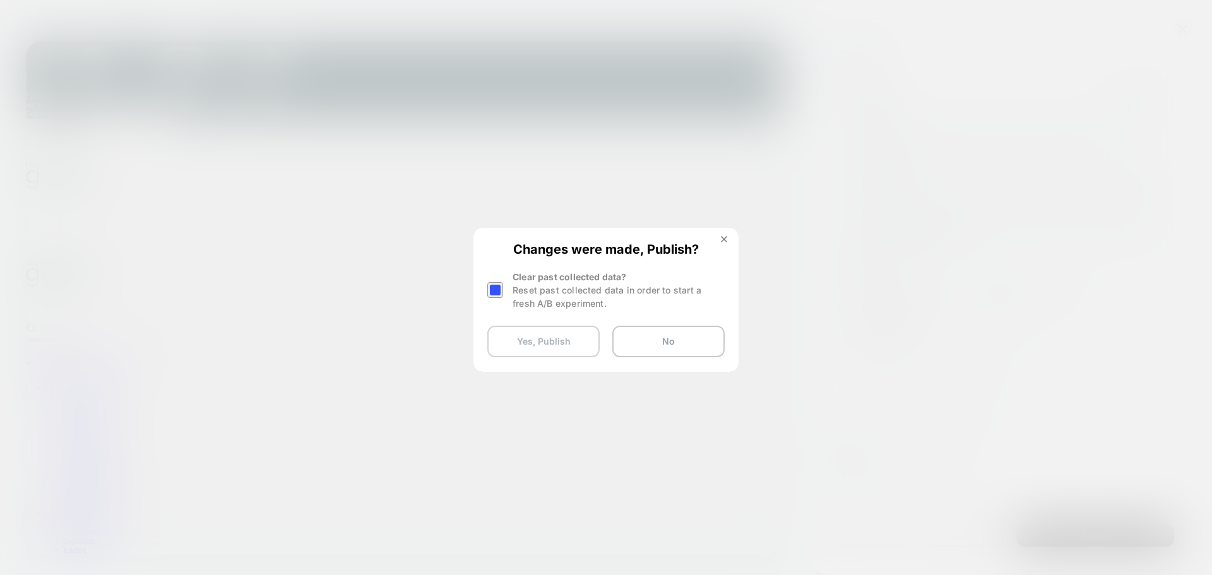
click at [541, 336] on button "Yes, Publish" at bounding box center [543, 342] width 112 height 32
